Goal: Find specific page/section: Find specific page/section

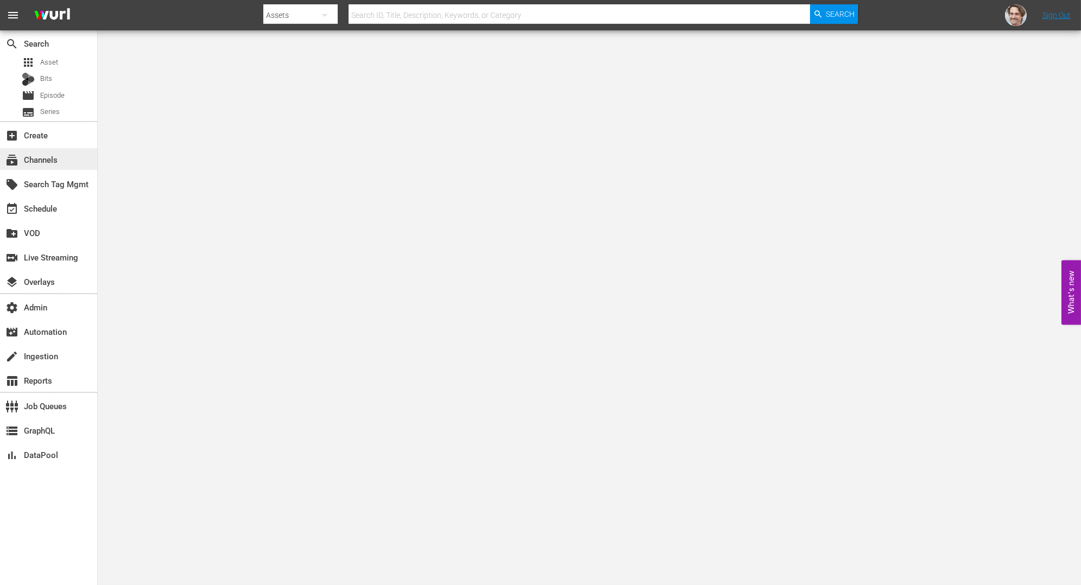
click at [40, 149] on div "subscriptions Channels" at bounding box center [48, 159] width 97 height 22
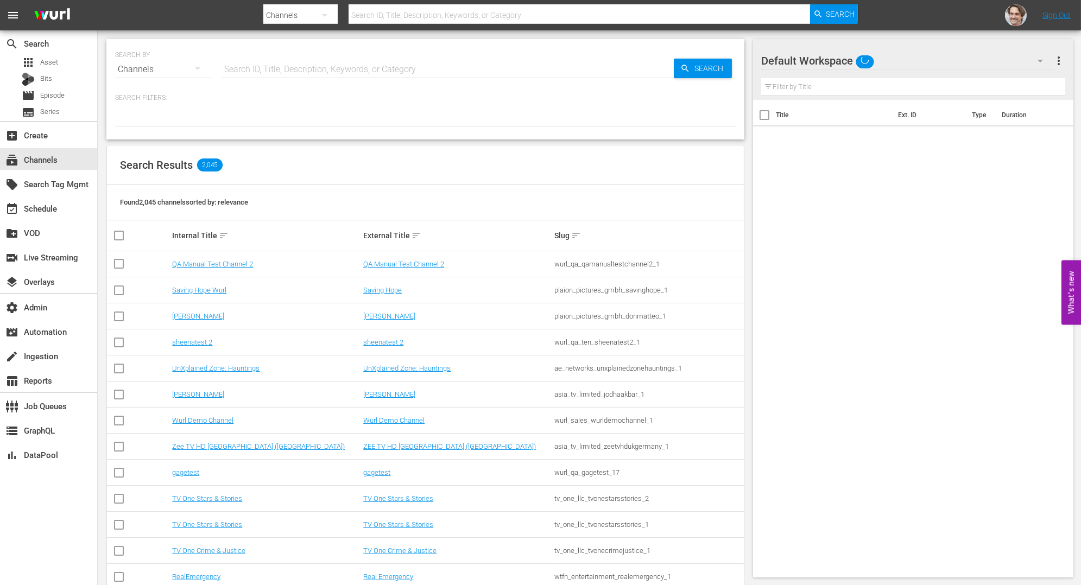
click at [469, 66] on input "text" at bounding box center [447, 69] width 452 height 26
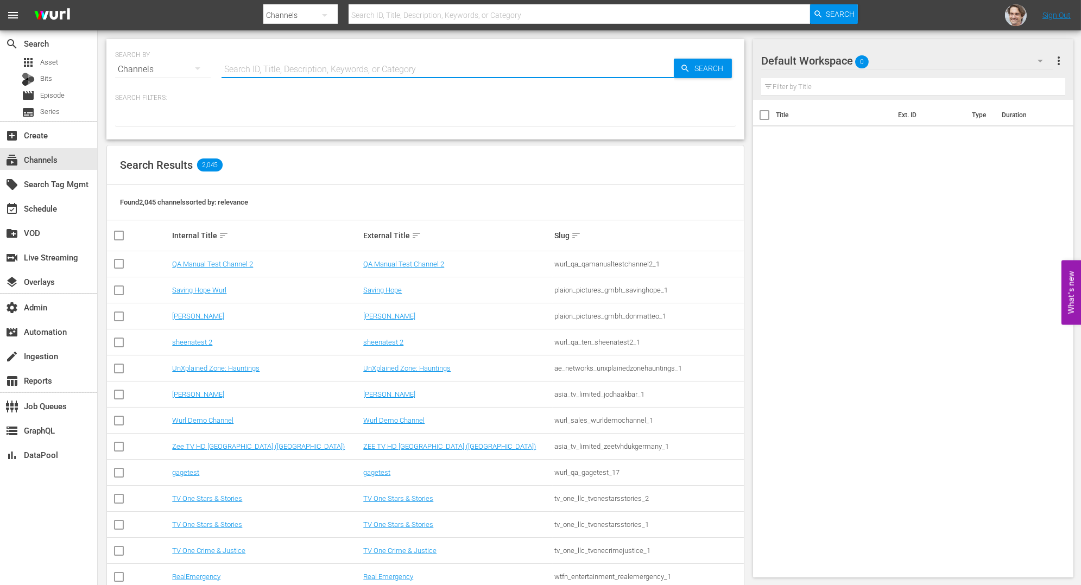
paste input "all3media_international_insideoutside_2"
type input "all3media_international_insideoutside_2"
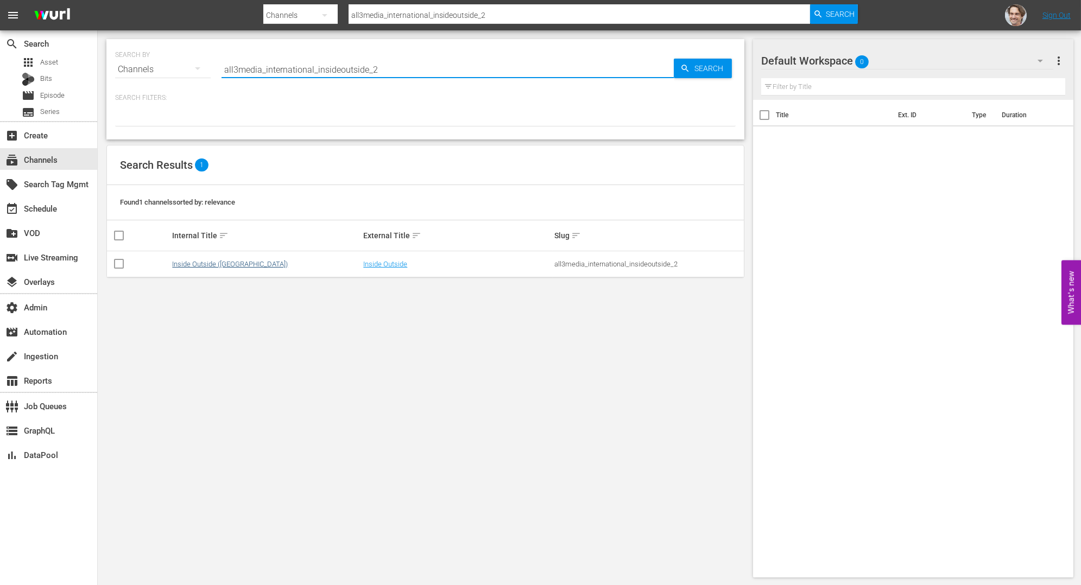
type input "all3media_international_insideoutside_2"
click at [221, 263] on link "Inside Outside ([GEOGRAPHIC_DATA])" at bounding box center [230, 264] width 116 height 8
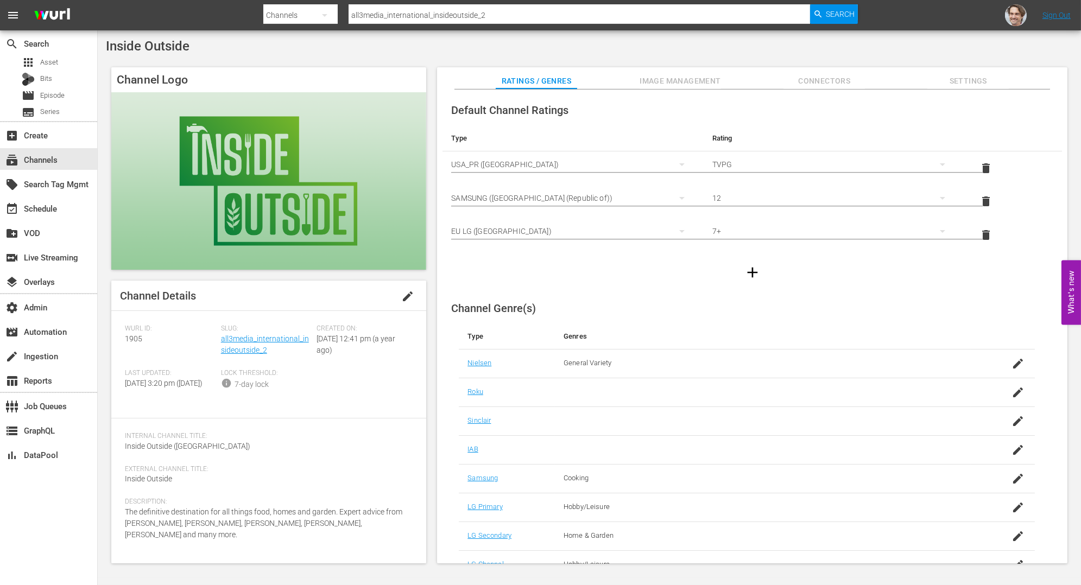
click at [968, 81] on span "Settings" at bounding box center [967, 81] width 81 height 14
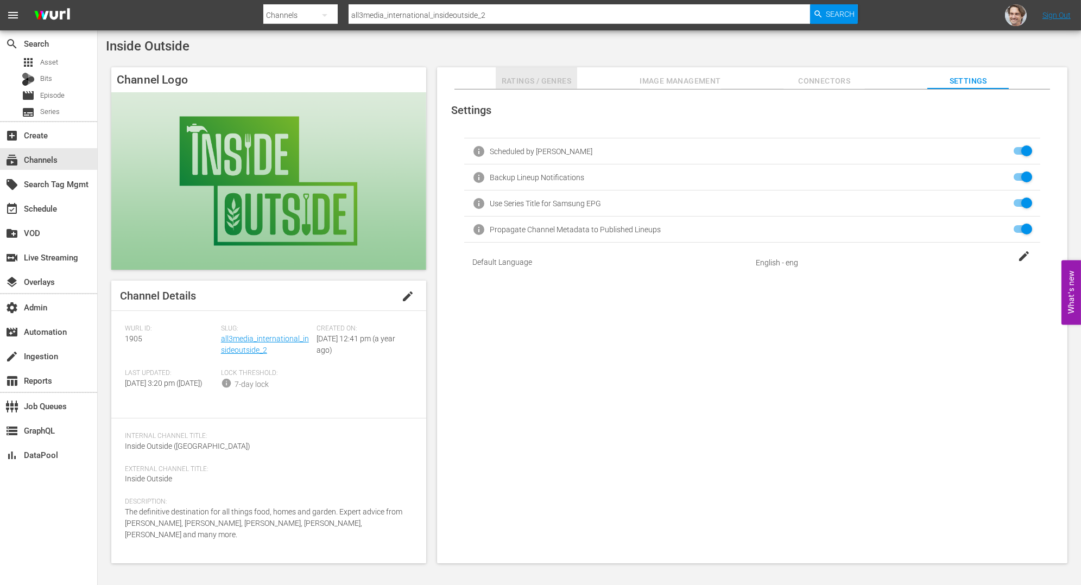
click at [572, 77] on span "Ratings / Genres" at bounding box center [536, 81] width 81 height 14
